Goal: Transaction & Acquisition: Purchase product/service

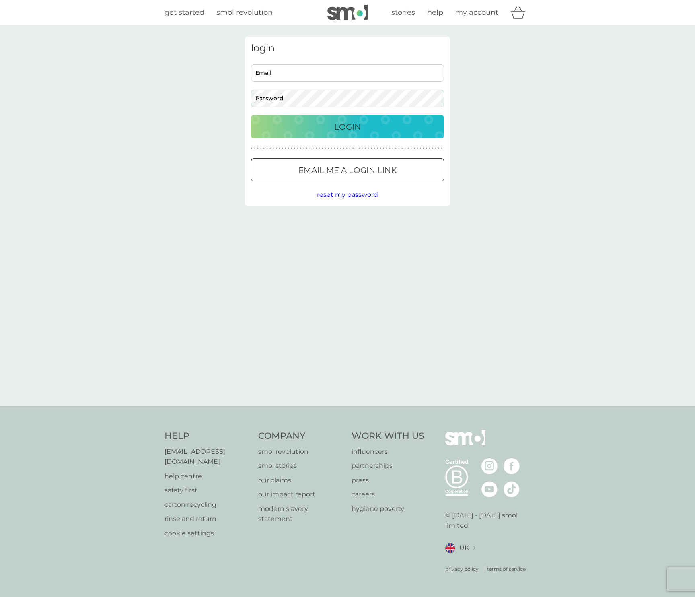
type input "joshjpotts@gmail.com"
click at [330, 133] on button "Login" at bounding box center [347, 126] width 193 height 23
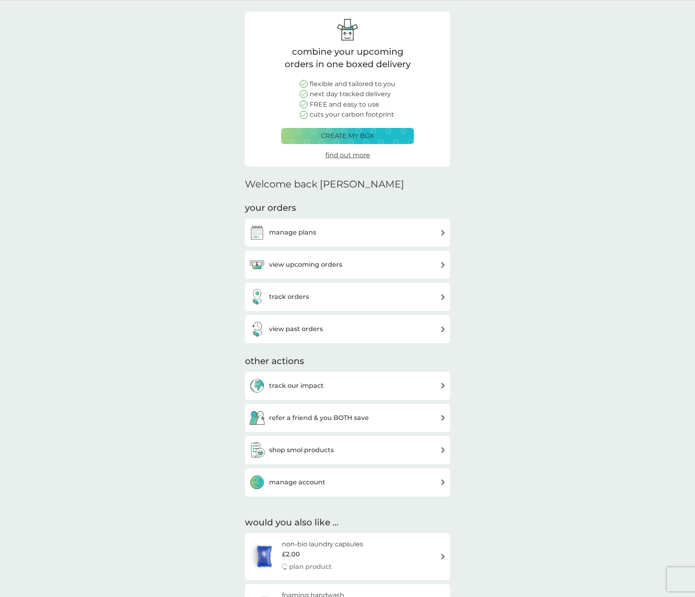
scroll to position [25, 0]
click at [290, 297] on h3 "track orders" at bounding box center [289, 296] width 40 height 10
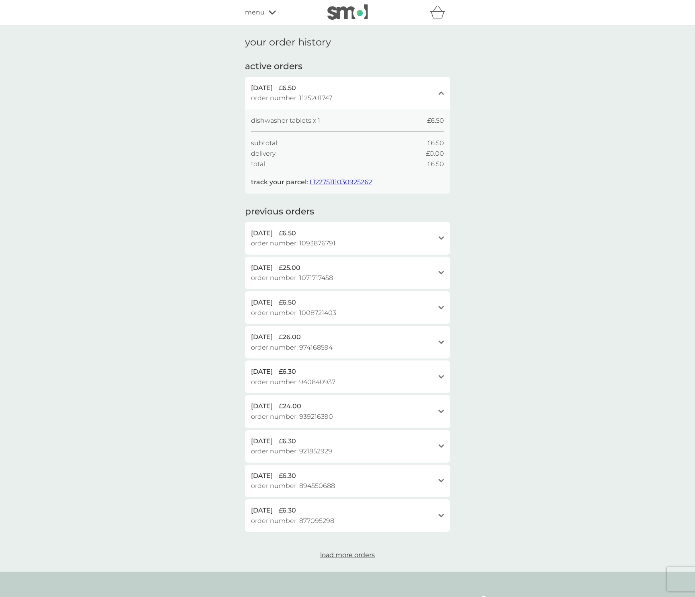
click at [319, 182] on span "L12275111030925262" at bounding box center [341, 182] width 62 height 8
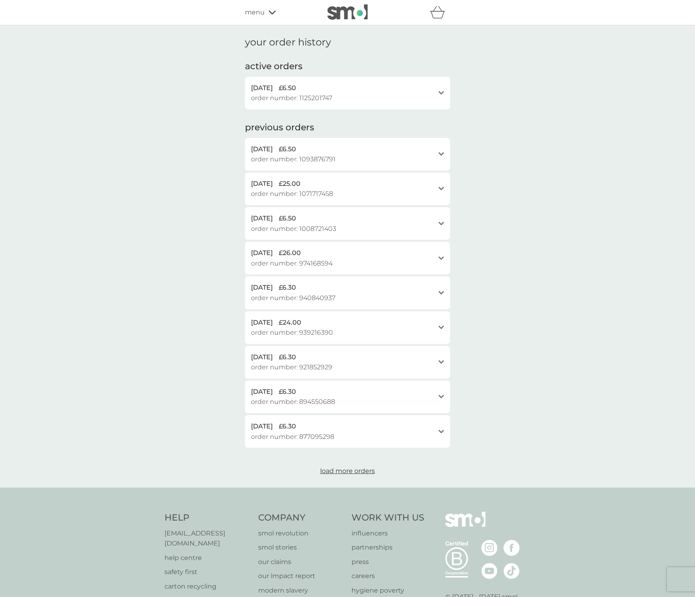
click at [560, 201] on div "your order history active orders [DATE] £6.50 order number: 1125201747 open dis…" at bounding box center [347, 256] width 695 height 462
click at [254, 5] on div "refer a friend & you BOTH save smol impact smol shop your smol plans your upcom…" at bounding box center [347, 12] width 205 height 16
click at [253, 16] on span "menu" at bounding box center [255, 12] width 20 height 10
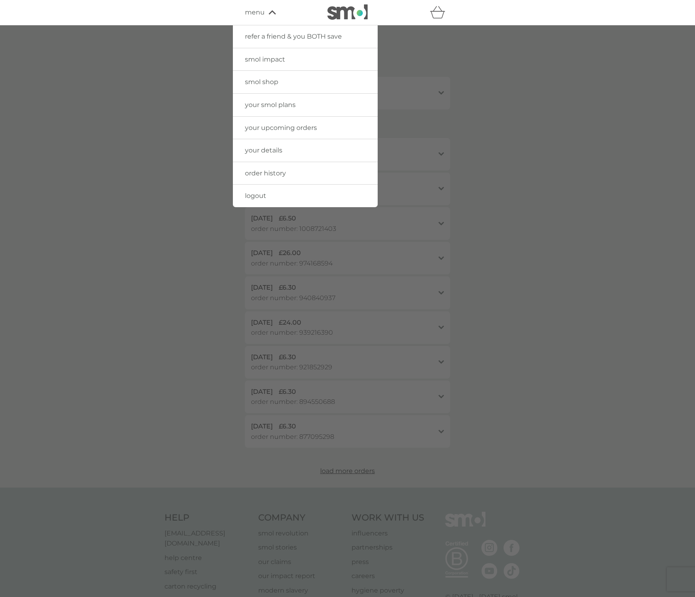
click at [257, 80] on span "smol shop" at bounding box center [261, 82] width 33 height 8
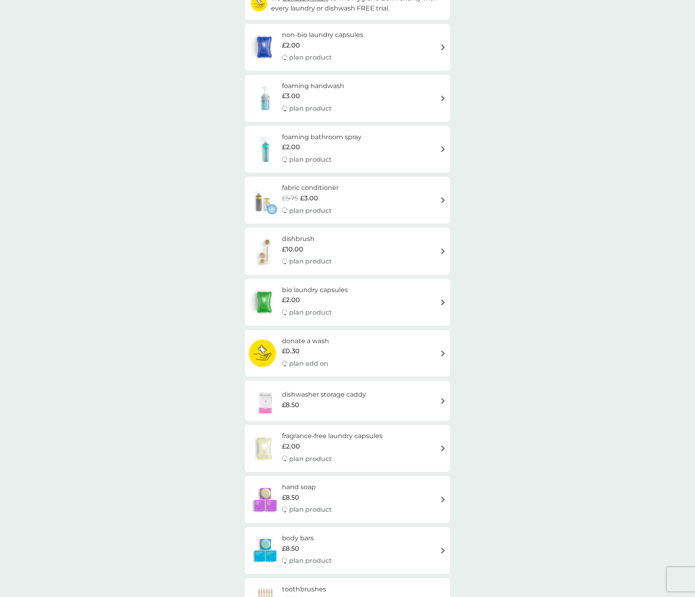
scroll to position [108, 0]
click at [351, 193] on div "fabric conditioner £5.75 £3.00 plan product" at bounding box center [347, 200] width 197 height 35
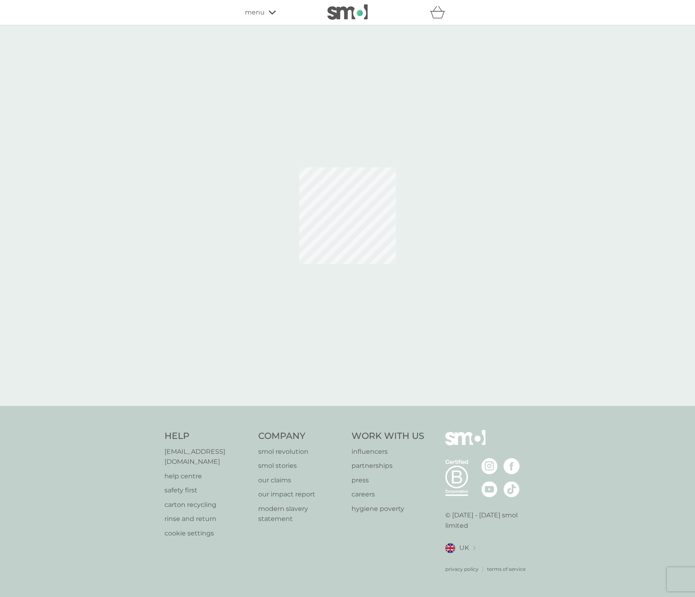
select select "182"
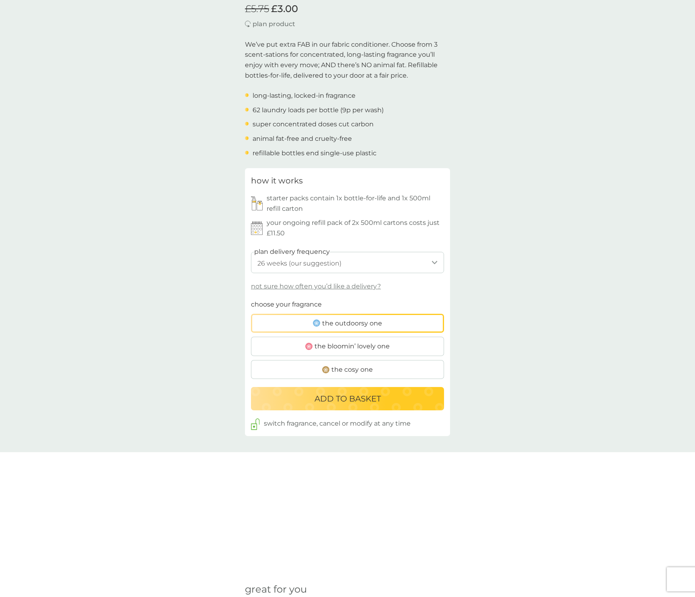
scroll to position [317, 0]
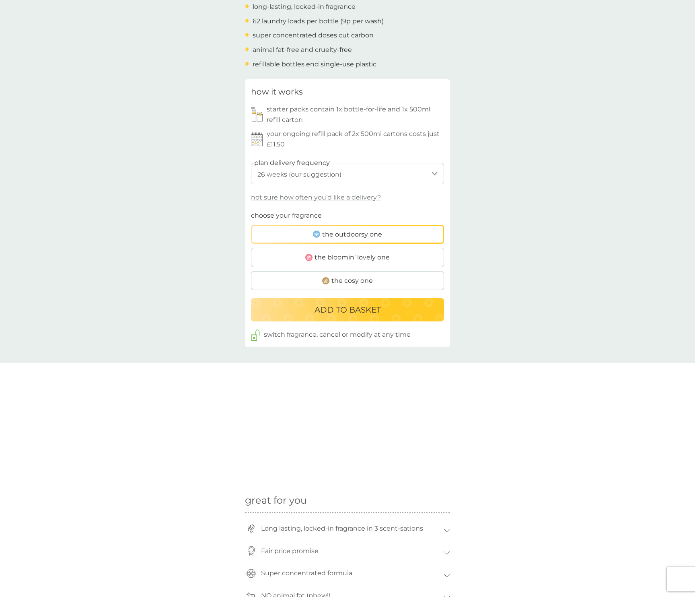
click at [327, 259] on span "the bloomin’ lovely one" at bounding box center [352, 257] width 75 height 10
click at [251, 210] on input "the bloomin’ lovely one" at bounding box center [251, 210] width 0 height 0
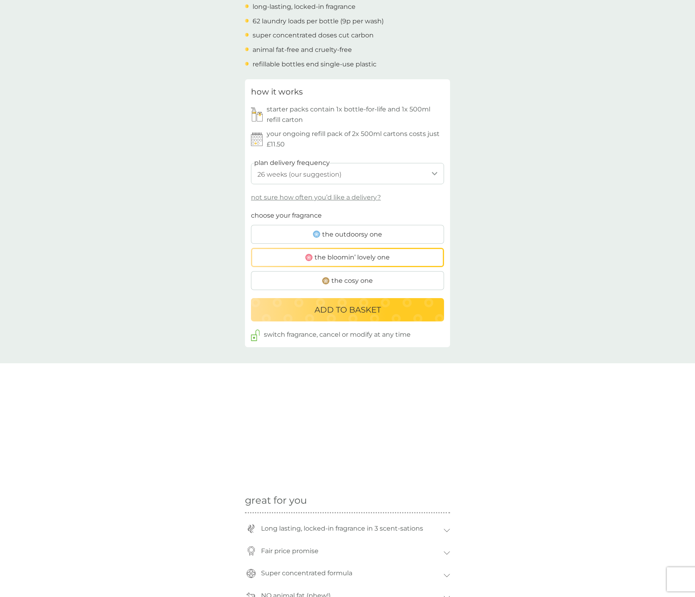
click at [307, 277] on label "the cosy one" at bounding box center [347, 280] width 193 height 19
click at [251, 210] on input "the cosy one" at bounding box center [251, 210] width 0 height 0
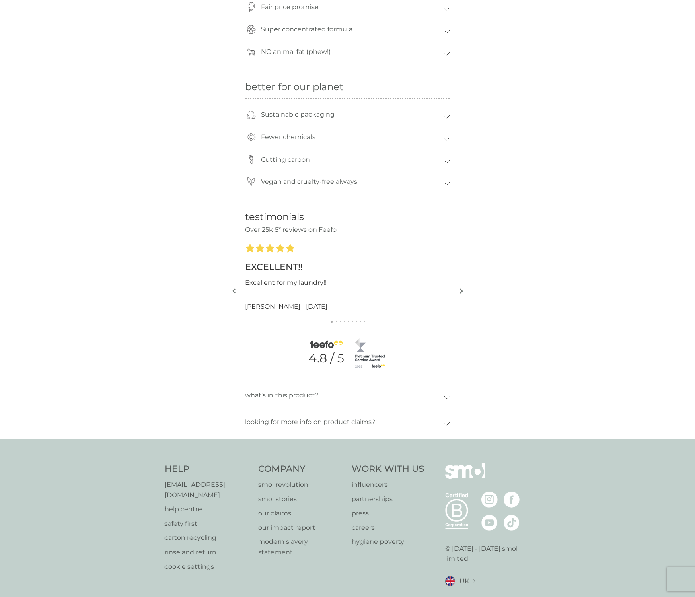
scroll to position [884, 0]
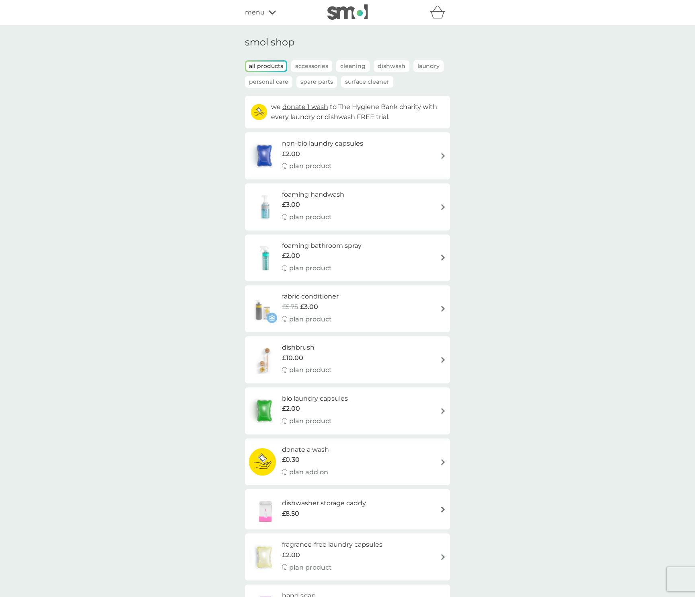
click at [300, 252] on div "£2.00" at bounding box center [322, 256] width 80 height 10
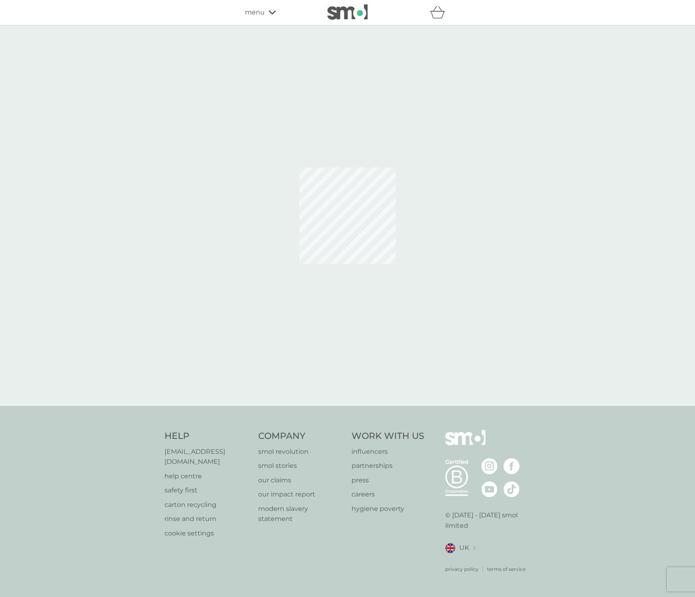
select select "182"
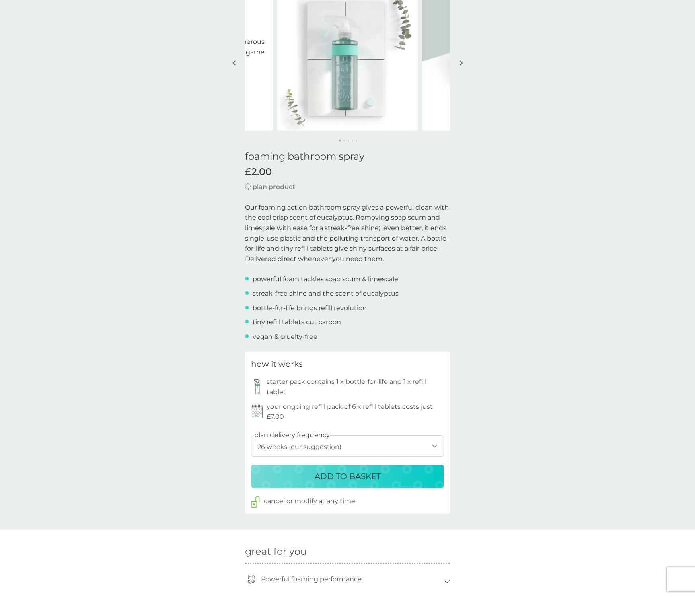
scroll to position [76, 0]
